Goal: Task Accomplishment & Management: Manage account settings

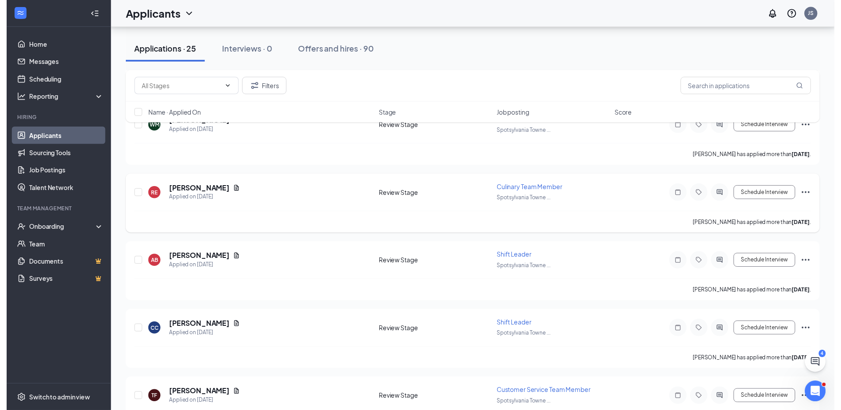
scroll to position [177, 0]
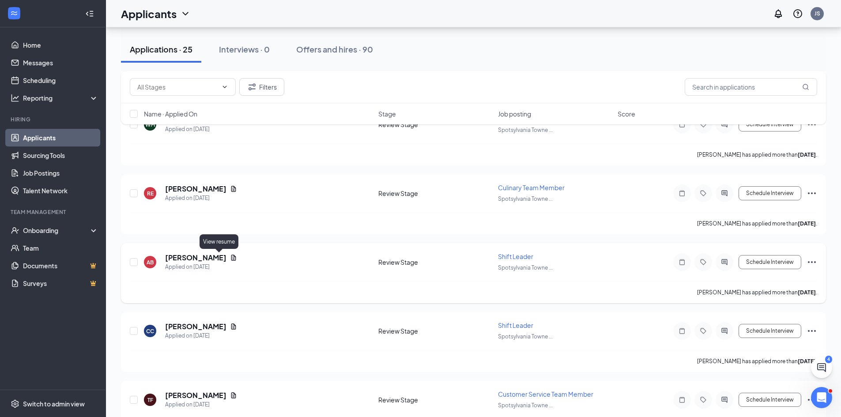
click at [231, 257] on icon "Document" at bounding box center [233, 258] width 5 height 6
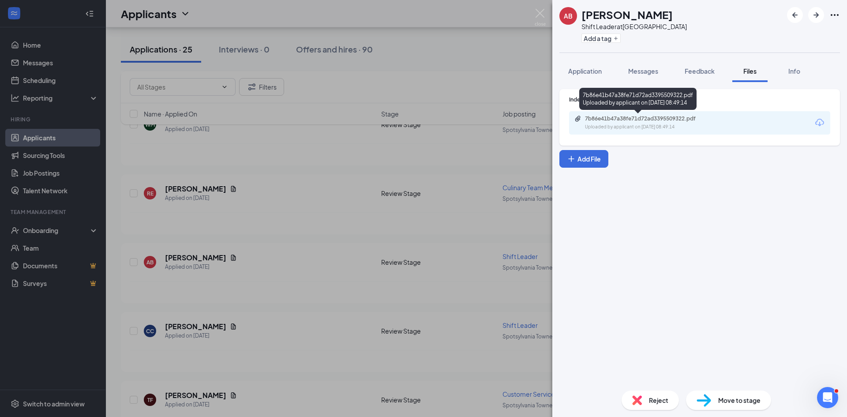
click at [646, 122] on div "7b86e41b47a38fe71d72ad3395509322.pdf" at bounding box center [647, 118] width 124 height 7
click at [257, 175] on div "AB [PERSON_NAME] Shift Leader at [GEOGRAPHIC_DATA] Add a tag Application Messag…" at bounding box center [423, 208] width 847 height 417
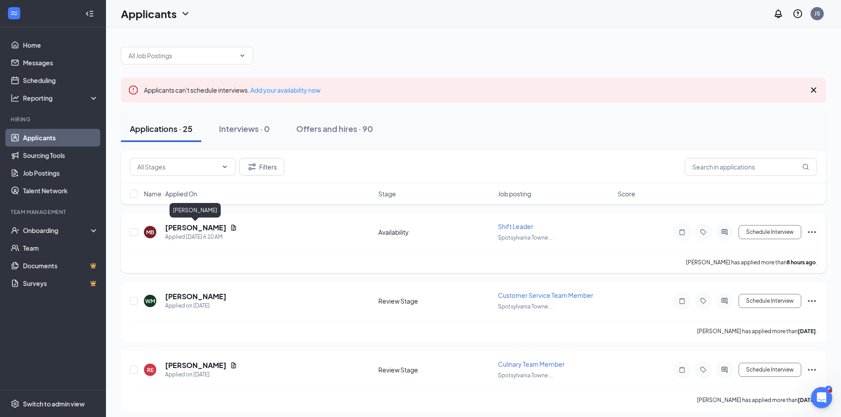
click at [184, 226] on h5 "[PERSON_NAME]" at bounding box center [195, 228] width 61 height 10
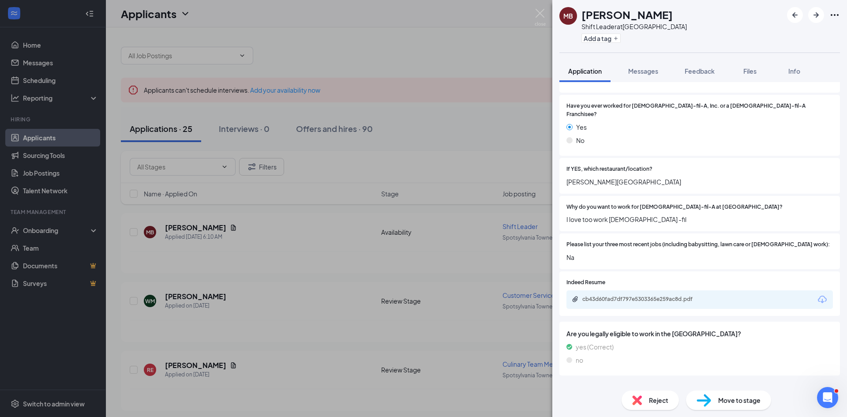
scroll to position [175, 0]
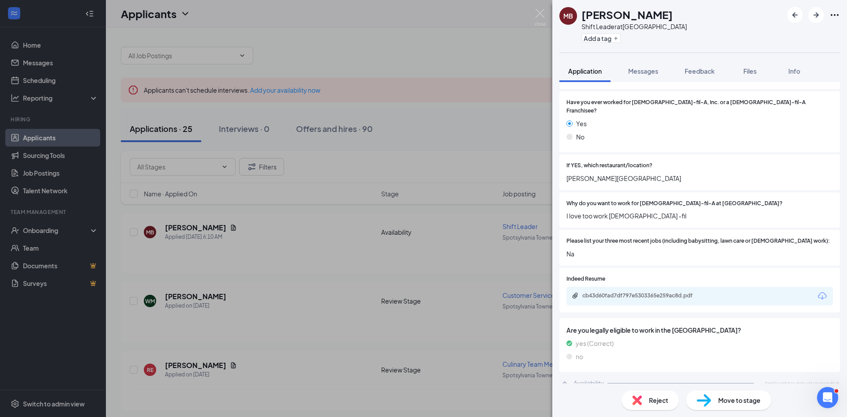
click at [629, 292] on div "cb43d60fad7df797e5303365e259ac8d.pdf" at bounding box center [645, 295] width 124 height 7
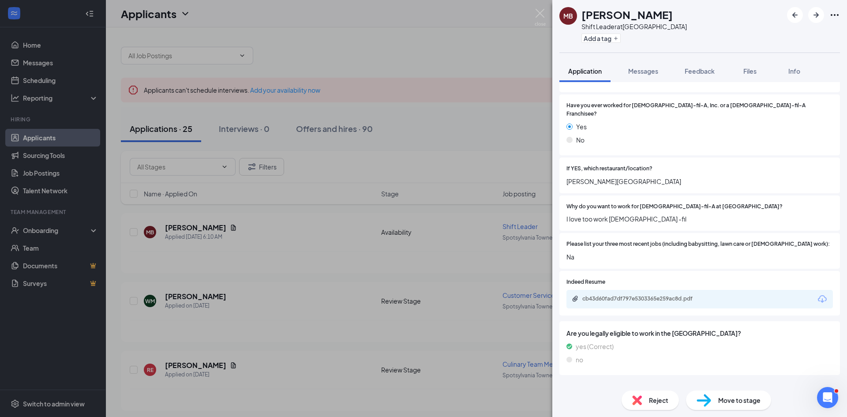
click at [646, 400] on div "Reject" at bounding box center [650, 400] width 57 height 19
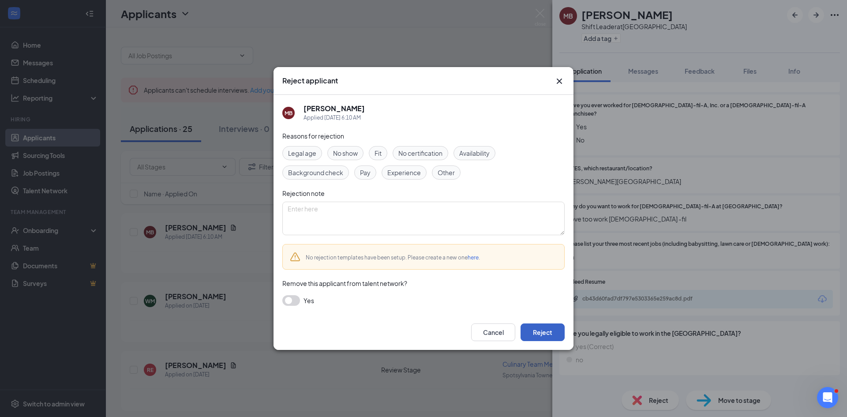
click at [552, 330] on button "Reject" at bounding box center [543, 332] width 44 height 18
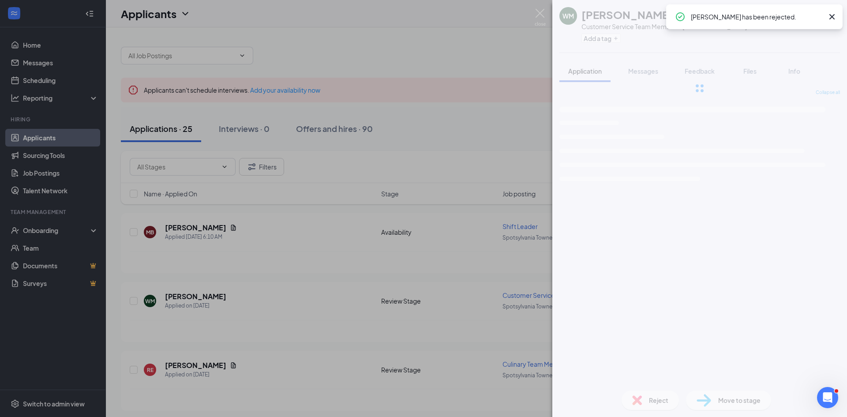
drag, startPoint x: 293, startPoint y: 240, endPoint x: 311, endPoint y: 234, distance: 19.4
click at [292, 240] on div "[PERSON_NAME] [PERSON_NAME] Customer Service Team Member at [GEOGRAPHIC_DATA] A…" at bounding box center [423, 208] width 847 height 417
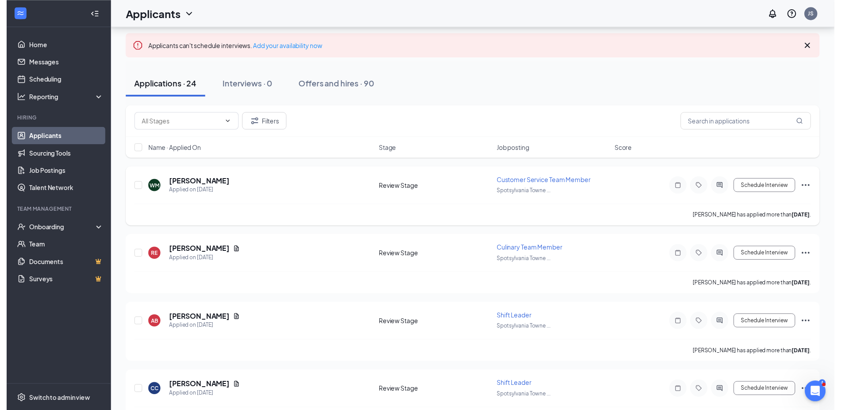
scroll to position [88, 0]
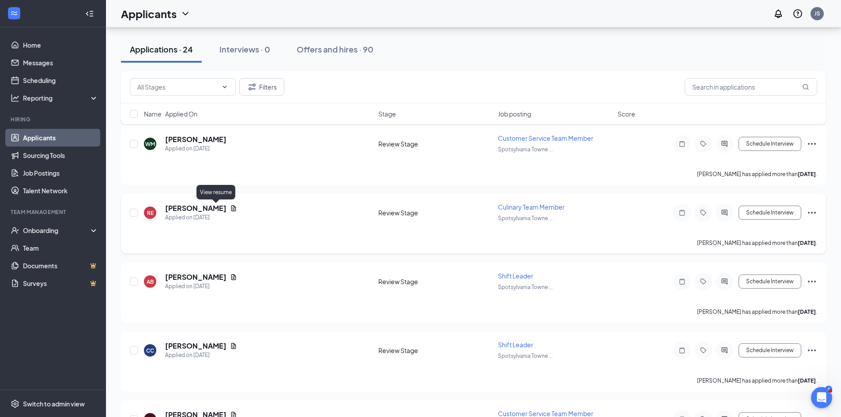
click at [230, 210] on icon "Document" at bounding box center [233, 208] width 7 height 7
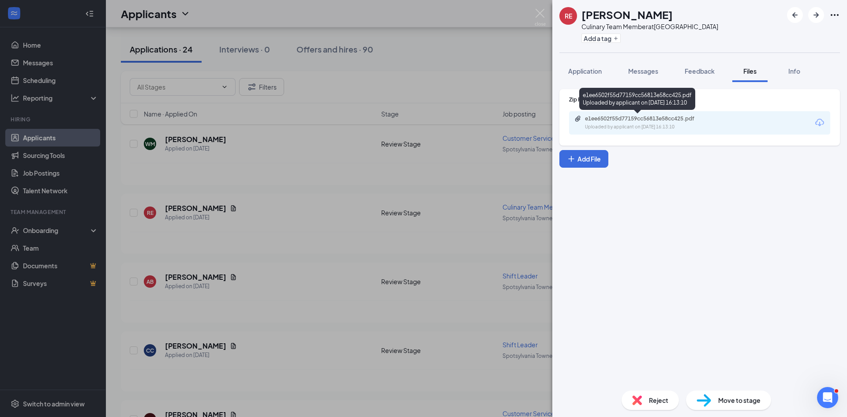
drag, startPoint x: 664, startPoint y: 133, endPoint x: 681, endPoint y: 124, distance: 19.1
click at [681, 124] on div "Uploaded by applicant on [DATE] 16:13:10" at bounding box center [651, 127] width 132 height 7
click at [256, 294] on div "RE [PERSON_NAME] Culinary Team Member at [GEOGRAPHIC_DATA] Add a tag Applicatio…" at bounding box center [423, 208] width 847 height 417
